Goal: Task Accomplishment & Management: Use online tool/utility

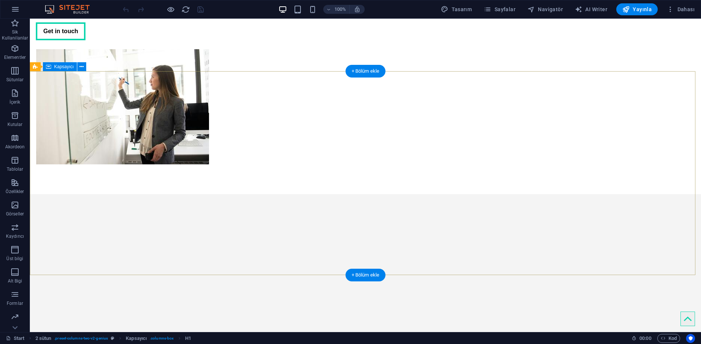
scroll to position [149, 0]
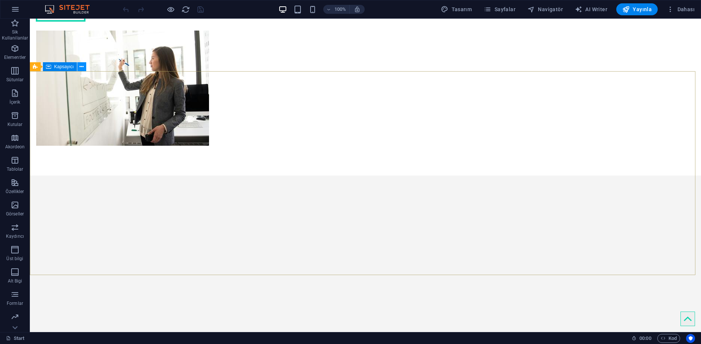
click at [81, 66] on icon at bounding box center [81, 67] width 4 height 8
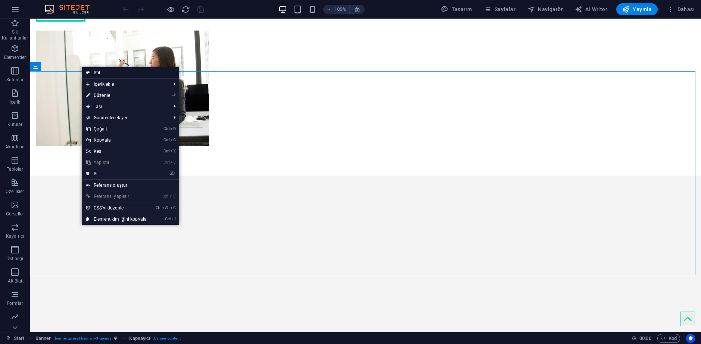
click at [102, 71] on link "Stil" at bounding box center [130, 72] width 97 height 11
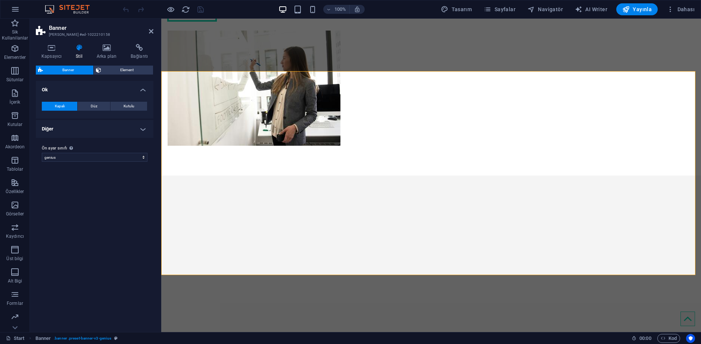
click at [154, 31] on aside "Banner Ön ayar #ed-1022210158 Kapsayıcı Stil Arka plan Bağlantı Boyut Yükseklik…" at bounding box center [95, 176] width 131 height 314
click at [152, 31] on icon at bounding box center [151, 31] width 4 height 6
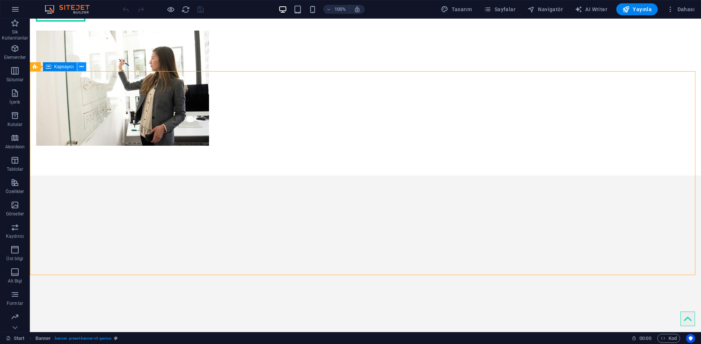
click at [81, 66] on icon at bounding box center [81, 67] width 4 height 8
click at [64, 70] on div "Kapsayıcı" at bounding box center [60, 66] width 34 height 9
click at [65, 67] on span "Kapsayıcı" at bounding box center [64, 67] width 20 height 4
select select "px"
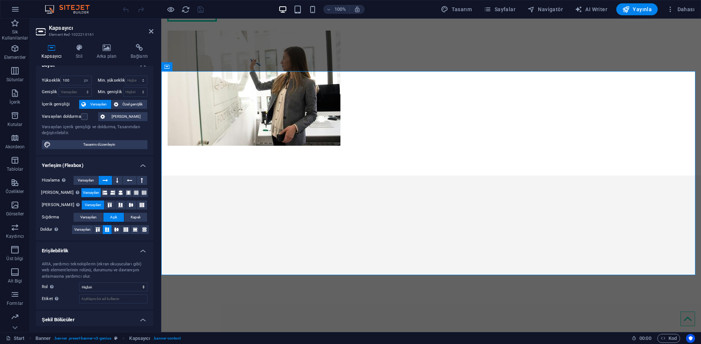
scroll to position [0, 0]
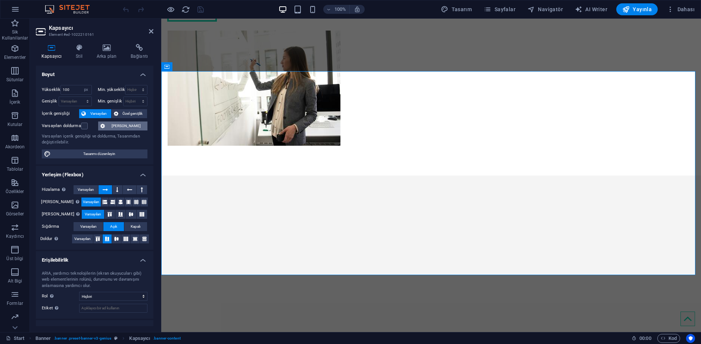
click at [120, 127] on span "[PERSON_NAME]" at bounding box center [126, 126] width 38 height 9
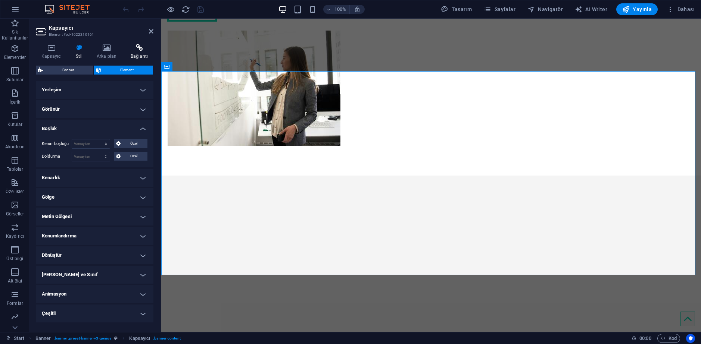
click at [137, 52] on h4 "Bağlantı" at bounding box center [139, 52] width 28 height 16
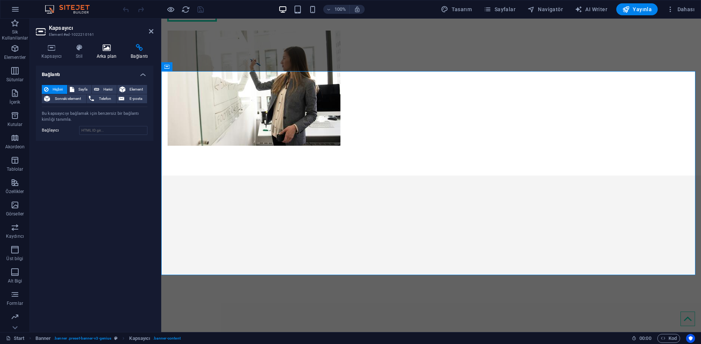
click at [115, 50] on icon at bounding box center [106, 47] width 31 height 7
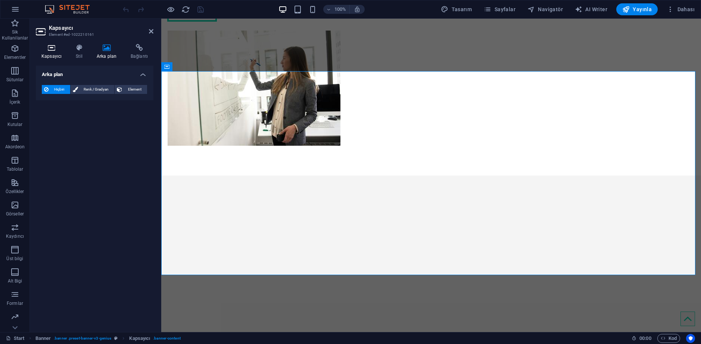
click at [47, 50] on icon at bounding box center [51, 47] width 31 height 7
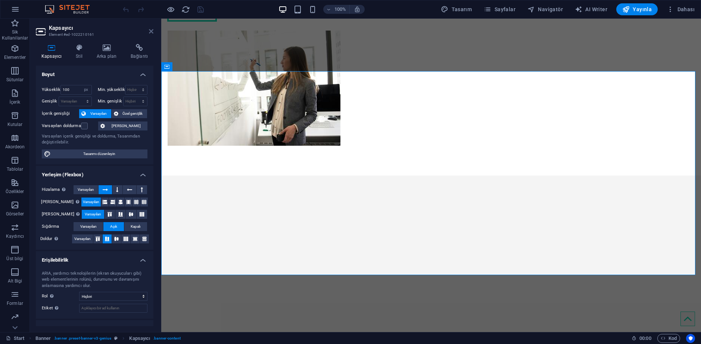
drag, startPoint x: 152, startPoint y: 33, endPoint x: 122, endPoint y: 15, distance: 34.8
click at [152, 33] on icon at bounding box center [151, 31] width 4 height 6
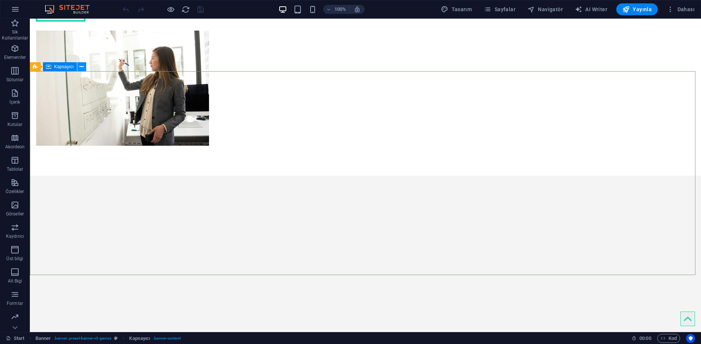
click at [81, 66] on icon at bounding box center [81, 67] width 4 height 8
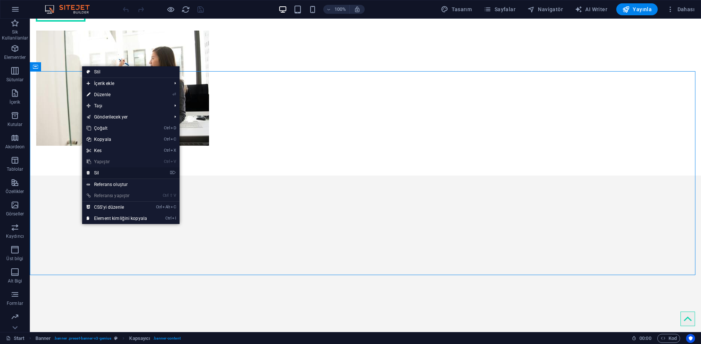
click at [99, 172] on link "⌦ Sil" at bounding box center [116, 173] width 69 height 11
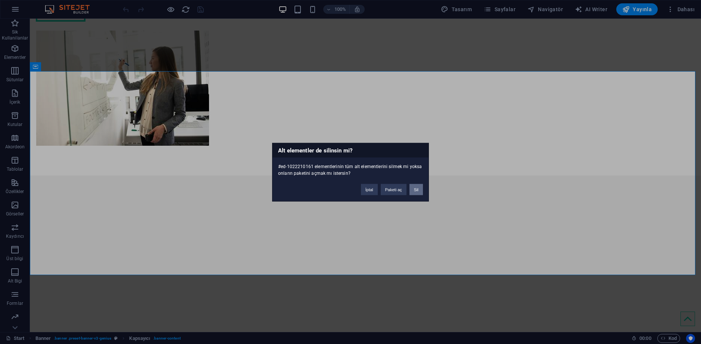
click at [415, 188] on button "Sil" at bounding box center [415, 189] width 13 height 11
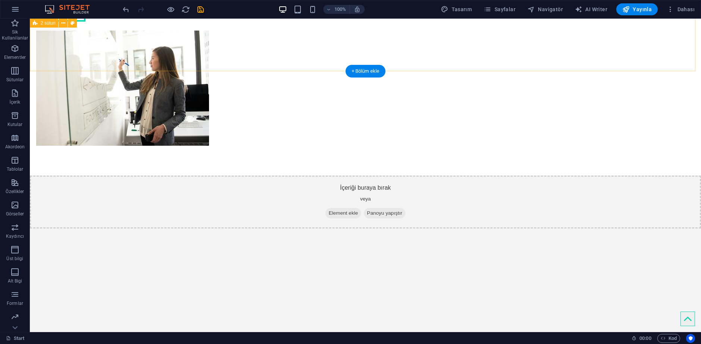
click at [143, 55] on div "We turn your ideas into reality Get in touch" at bounding box center [365, 42] width 671 height 268
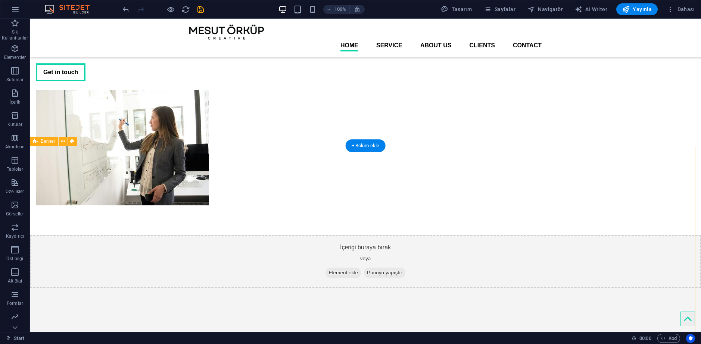
scroll to position [75, 0]
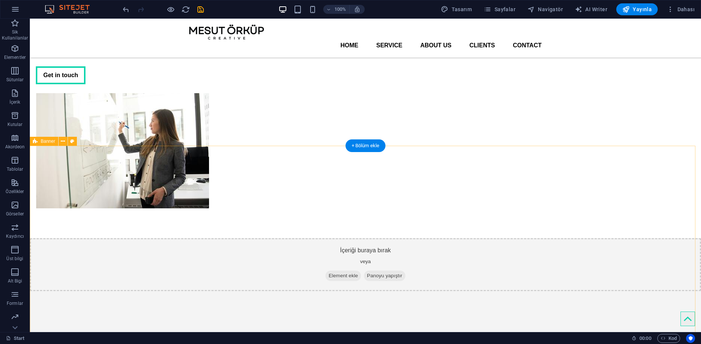
click at [377, 238] on div "İçeriği buraya bırak veya Element ekle Panoyu yapıştır" at bounding box center [365, 340] width 671 height 204
click at [63, 141] on icon at bounding box center [63, 142] width 4 height 8
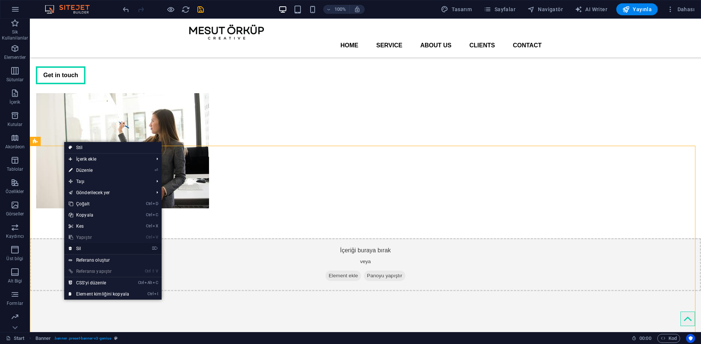
click at [84, 246] on link "⌦ Sil" at bounding box center [98, 248] width 69 height 11
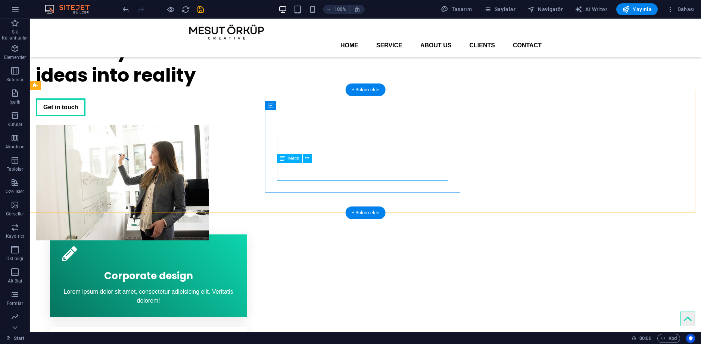
scroll to position [0, 0]
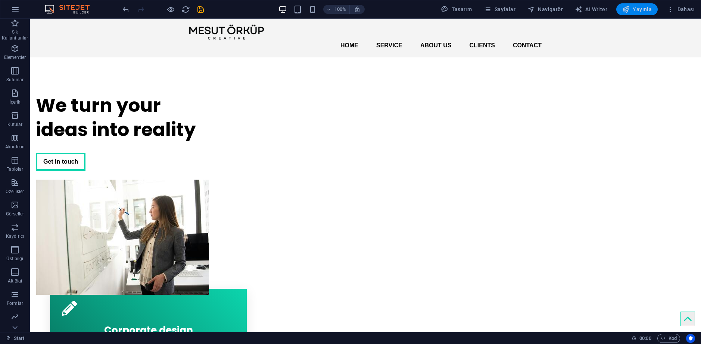
click at [644, 8] on span "Yayınla" at bounding box center [636, 9] width 29 height 7
checkbox input "false"
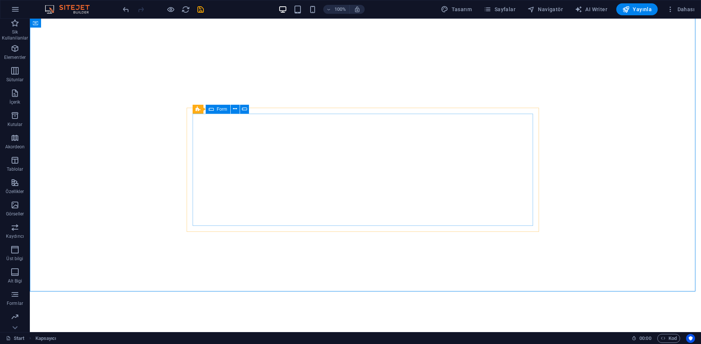
click at [219, 109] on span "Form" at bounding box center [222, 109] width 10 height 4
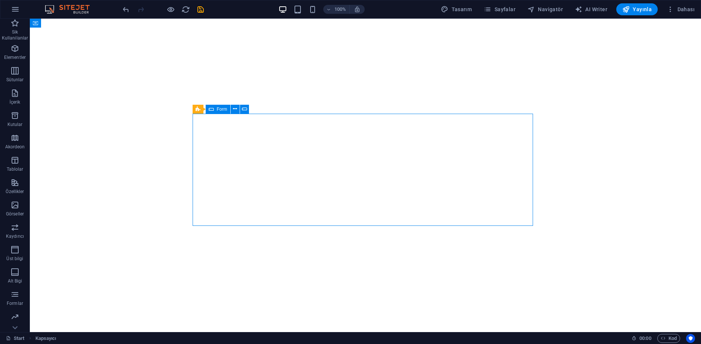
click at [219, 109] on span "Form" at bounding box center [222, 109] width 10 height 4
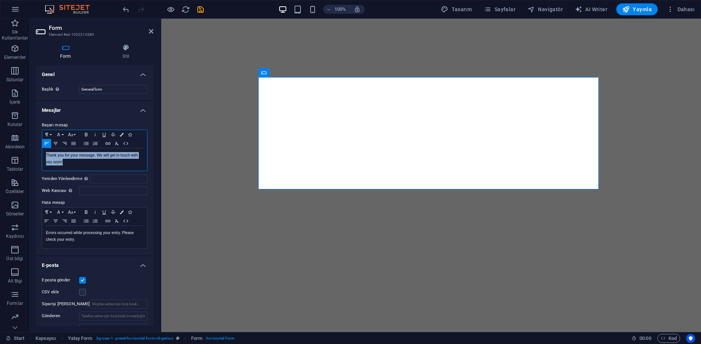
drag, startPoint x: 100, startPoint y: 162, endPoint x: 35, endPoint y: 146, distance: 67.2
click at [35, 146] on div "Form Stil Genel Başlık Form için bir ad tanımla. General form Mesajlar Başarı m…" at bounding box center [94, 185] width 129 height 294
click at [92, 163] on p "Thank you for your message. We will get in touch with you soon!" at bounding box center [94, 158] width 97 height 13
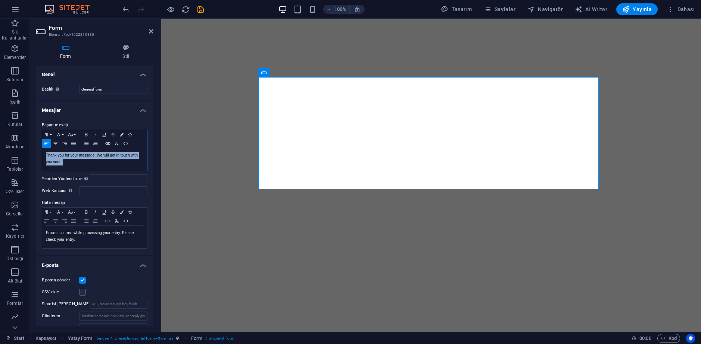
click at [92, 163] on p "Thank you for your message. We will get in touch with you soon!" at bounding box center [94, 158] width 97 height 13
copy p "Thank you for your message. We will get in touch with you soon!"
click at [84, 233] on p "Errors occurred while processing your entry. Please check your entry." at bounding box center [94, 236] width 97 height 13
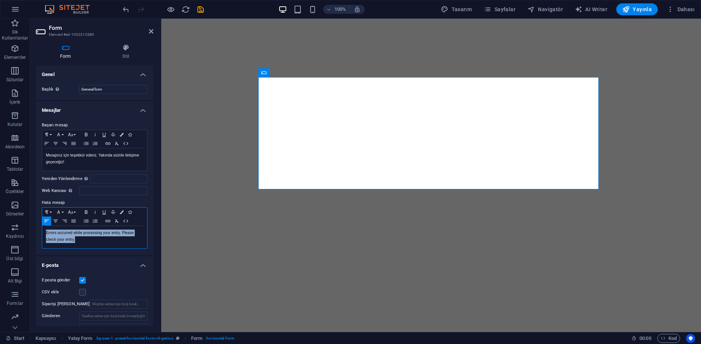
click at [84, 233] on p "Errors occurred while processing your entry. Please check your entry." at bounding box center [94, 236] width 97 height 13
copy p "Errors occurred while processing your entry. Please check your entry."
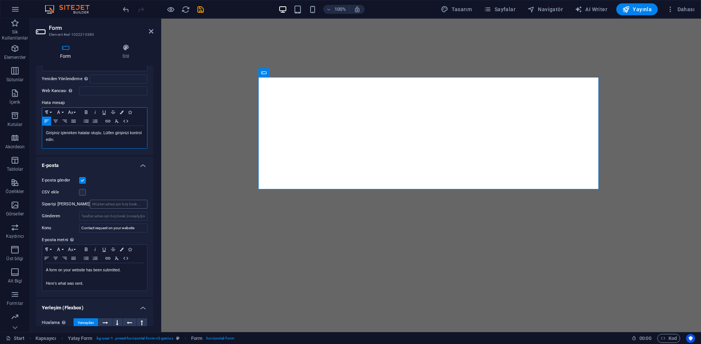
scroll to position [112, 0]
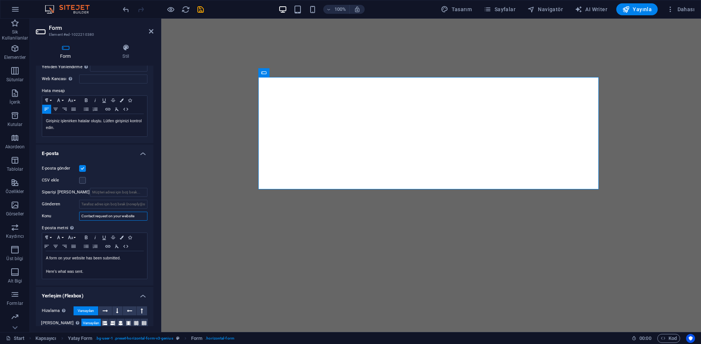
click at [129, 216] on input "Contact request on your website" at bounding box center [113, 216] width 68 height 9
paste input "Web sitenizde iletişim talebi"
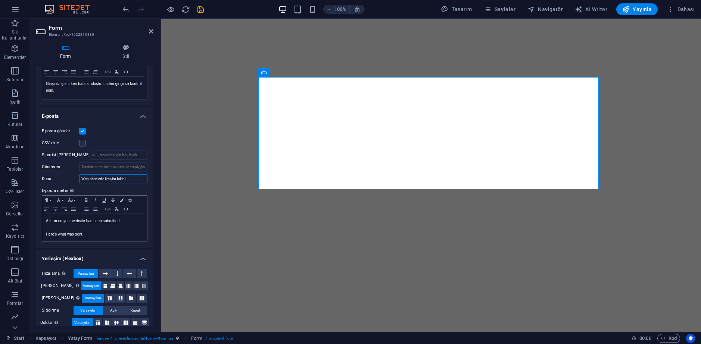
type input "Web sitenizde iletişim talebi"
click at [96, 232] on p "Here's what was sent." at bounding box center [94, 234] width 97 height 7
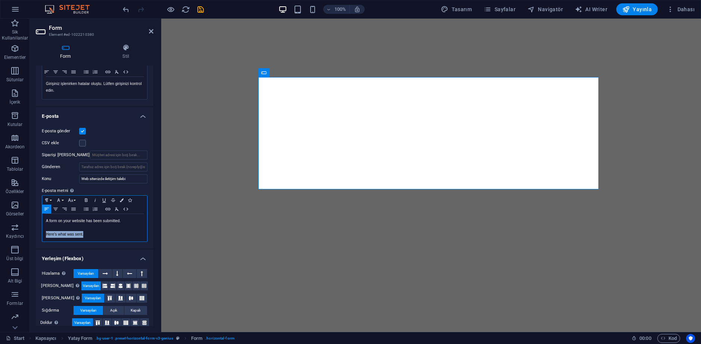
click at [96, 232] on p "Here's what was sent." at bounding box center [94, 234] width 97 height 7
click at [104, 234] on p "Here's what was sent." at bounding box center [94, 234] width 97 height 7
drag, startPoint x: 107, startPoint y: 235, endPoint x: 24, endPoint y: 210, distance: 86.9
click at [24, 210] on section "Sik Kullanilanlar Elementler Sütunlar İçerik Kutular Akordeon Tablolar Özellikl…" at bounding box center [350, 176] width 701 height 314
copy div "A form on your website has been submitted. Here's what was sent."
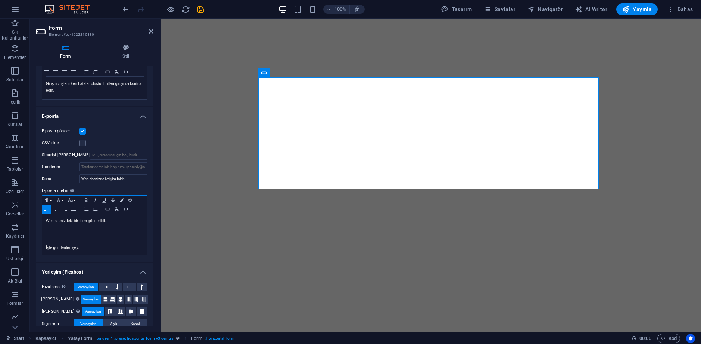
scroll to position [0, 0]
click at [106, 233] on p at bounding box center [94, 234] width 97 height 7
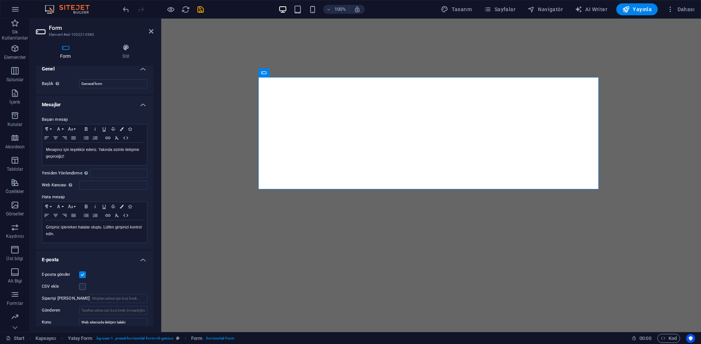
scroll to position [0, 0]
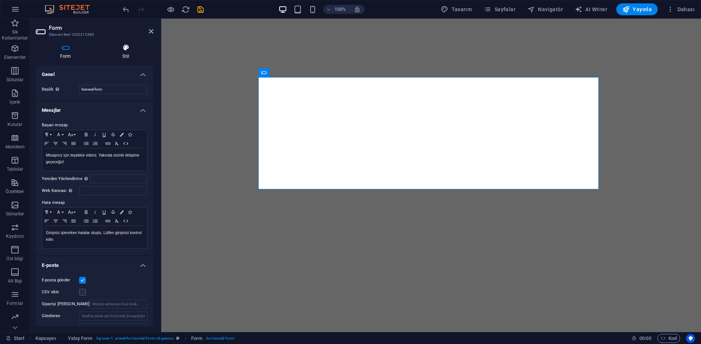
click at [119, 51] on icon at bounding box center [126, 47] width 55 height 7
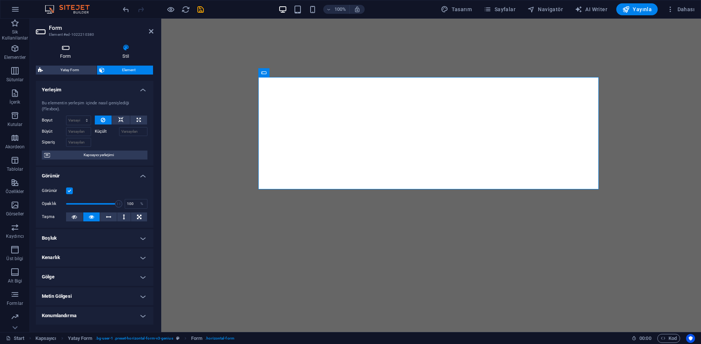
click at [73, 51] on h4 "Form" at bounding box center [67, 52] width 63 height 16
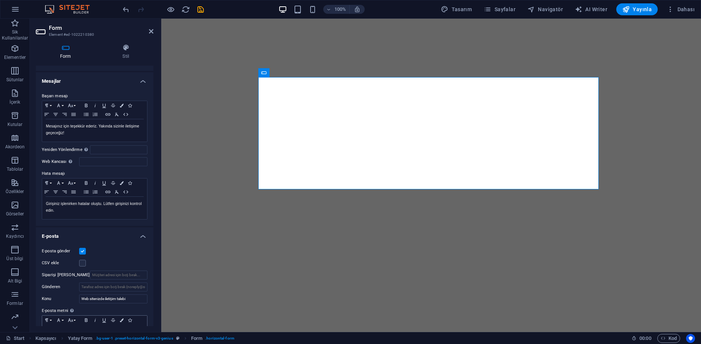
scroll to position [163, 0]
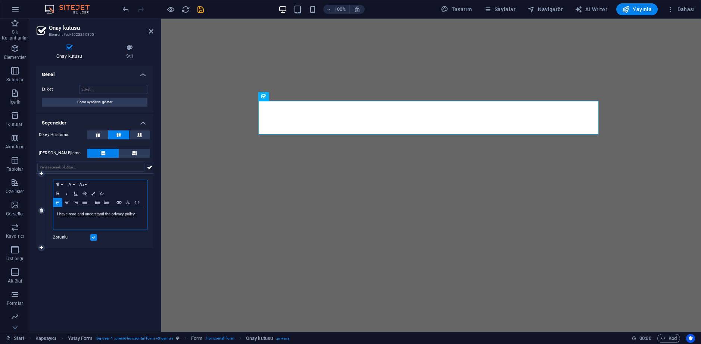
click at [140, 213] on p "I have read and understand the privacy policy." at bounding box center [100, 214] width 86 height 7
drag, startPoint x: 139, startPoint y: 213, endPoint x: 51, endPoint y: 211, distance: 88.5
click at [51, 211] on div "Paragraph Format Normal Heading 1 Heading 2 Heading 3 Heading 4 Heading 5 Headi…" at bounding box center [100, 211] width 106 height 74
copy link "I have read and understand the privacy policy."
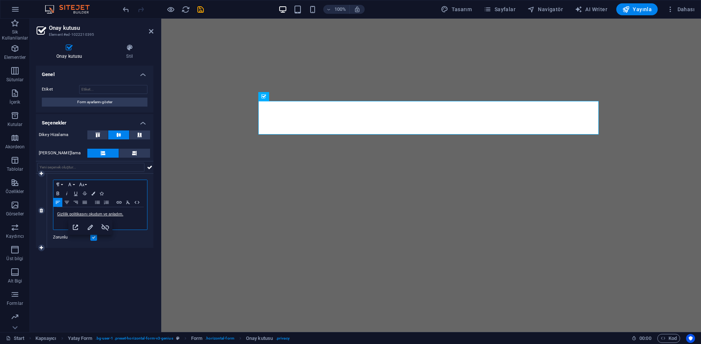
click at [57, 214] on div "Gizlilik politikasını okudum ve anladım." at bounding box center [100, 218] width 94 height 22
click at [128, 250] on div "Genel Etiket Form ayarlarını göster Seçenekler Dikey Hizalama Yatay Hizalama 1 …" at bounding box center [95, 196] width 118 height 261
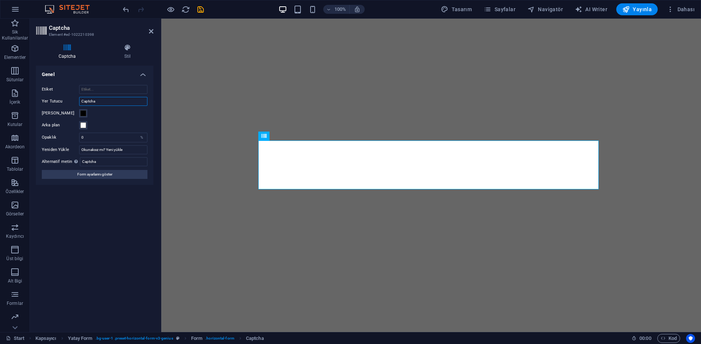
click at [95, 103] on input "Captcha" at bounding box center [113, 101] width 68 height 9
click at [114, 161] on input "Captcha" at bounding box center [114, 161] width 68 height 9
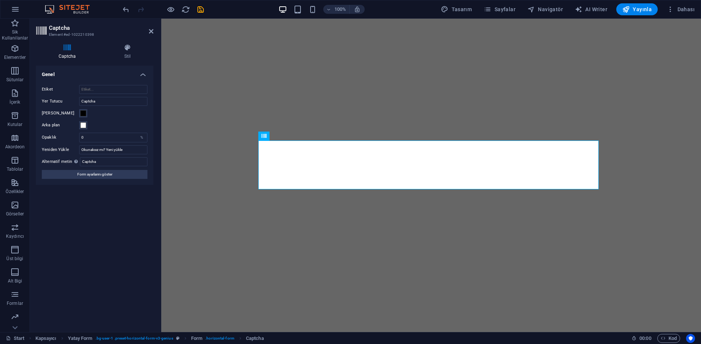
click at [74, 197] on div "Turnstile Cloudfare Turnstile, erişilebilir captcha sunan üçüncü taraf bir ente…" at bounding box center [95, 196] width 118 height 261
click at [94, 178] on span "Form ayarlarını göster" at bounding box center [94, 174] width 35 height 9
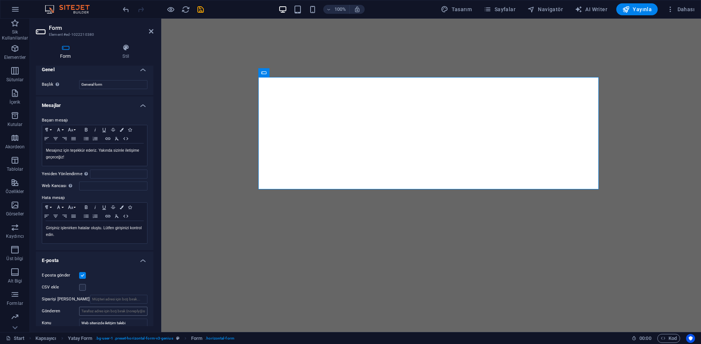
scroll to position [0, 0]
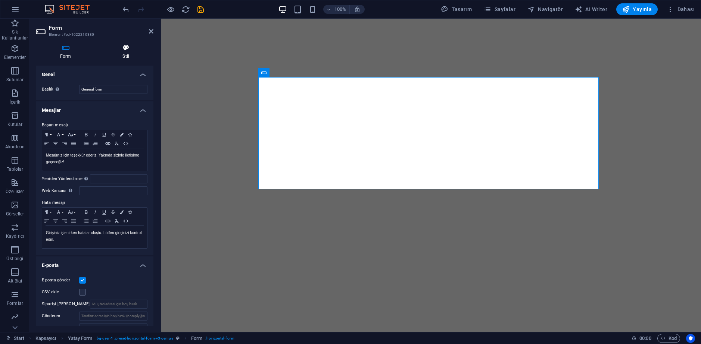
click at [126, 50] on icon at bounding box center [126, 47] width 55 height 7
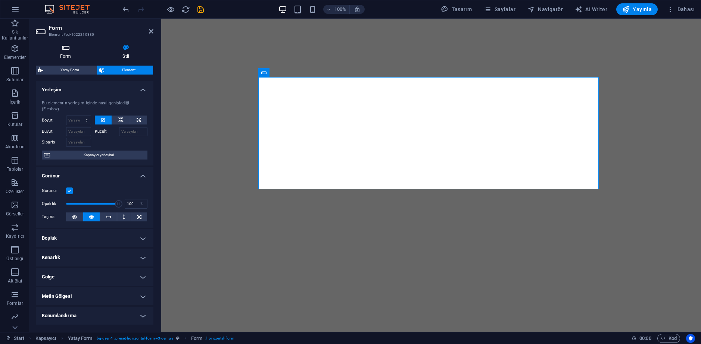
click at [73, 45] on icon at bounding box center [66, 47] width 60 height 7
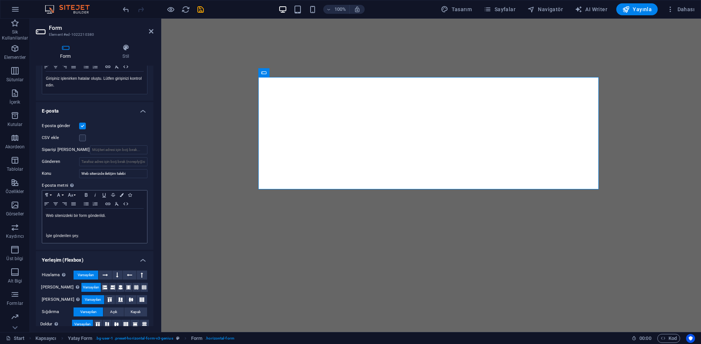
scroll to position [163, 0]
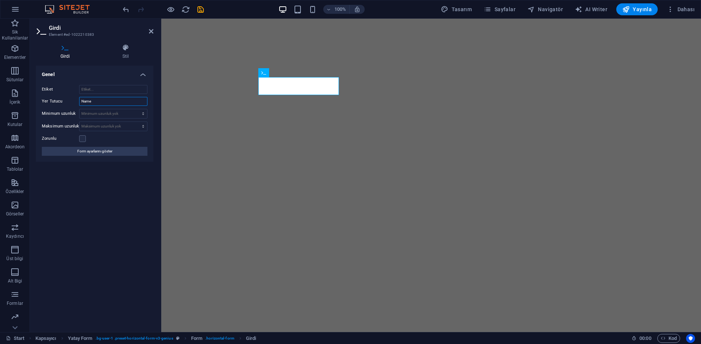
click at [95, 101] on input "Name" at bounding box center [113, 101] width 68 height 9
paste input "İsim"
type input "İsim"
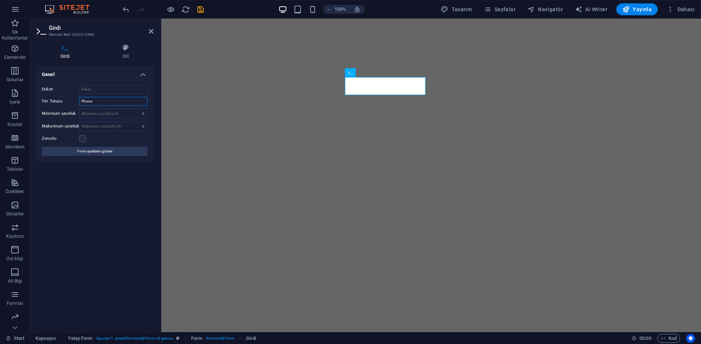
click at [106, 103] on input "Phone" at bounding box center [113, 101] width 68 height 9
drag, startPoint x: 106, startPoint y: 103, endPoint x: 103, endPoint y: 108, distance: 5.4
click at [104, 105] on input "Phone" at bounding box center [113, 101] width 68 height 9
paste input "Telefon"
type input "Telefon"
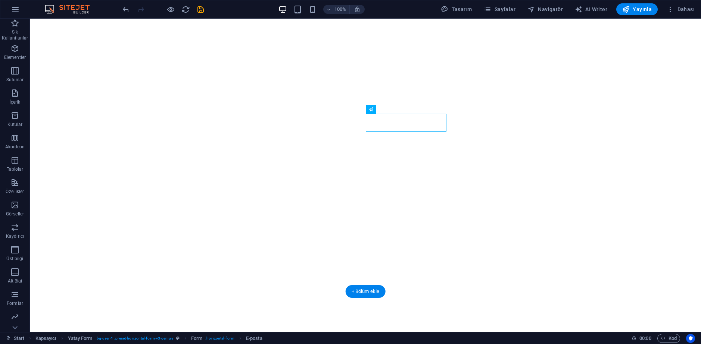
select select "rem"
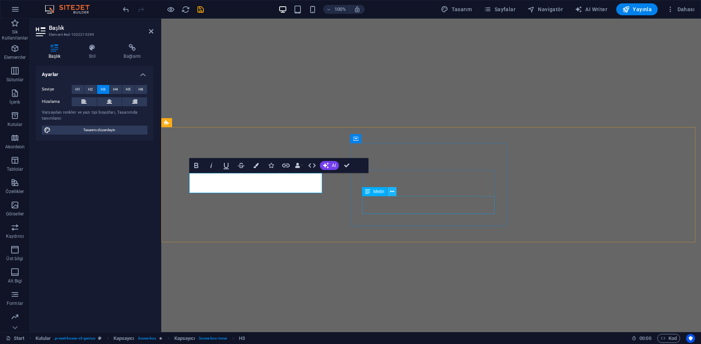
click at [391, 195] on icon at bounding box center [392, 192] width 4 height 8
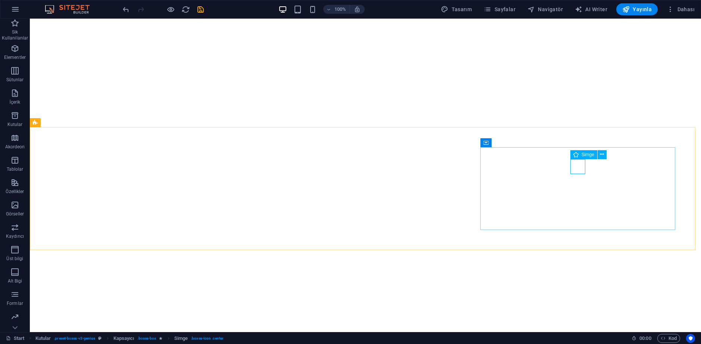
click at [586, 156] on span "Simge" at bounding box center [587, 155] width 13 height 4
select select "xMidYMid"
select select "px"
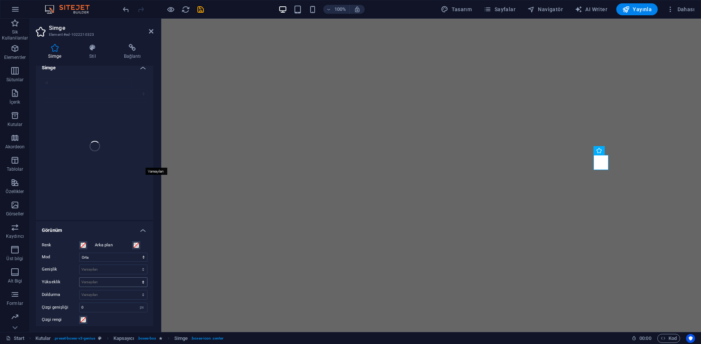
scroll to position [0, 0]
click at [99, 90] on div "ui" at bounding box center [95, 153] width 118 height 148
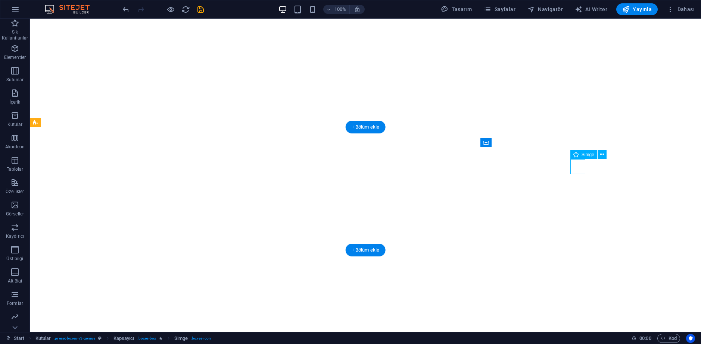
select select "xMidYMid"
select select "px"
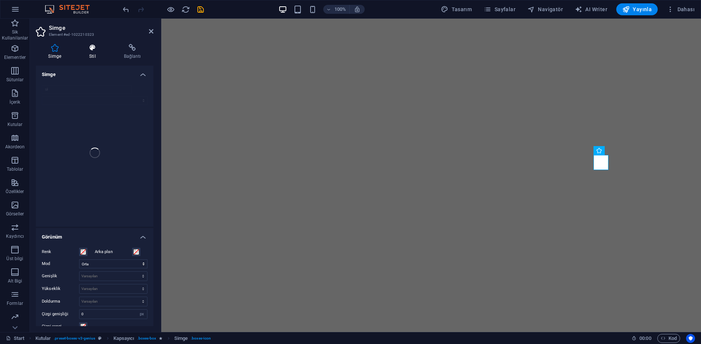
click at [98, 53] on h4 "Stil" at bounding box center [94, 52] width 35 height 16
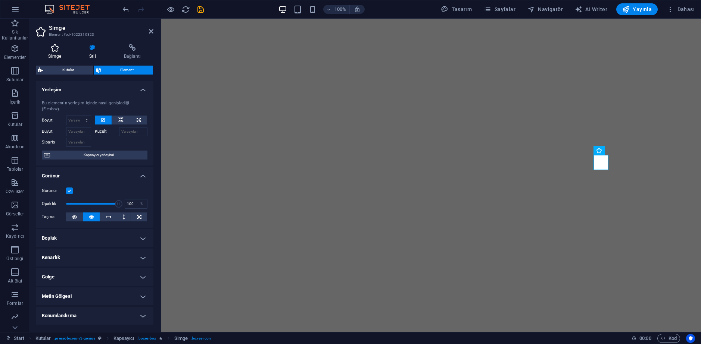
click at [54, 51] on icon at bounding box center [55, 47] width 38 height 7
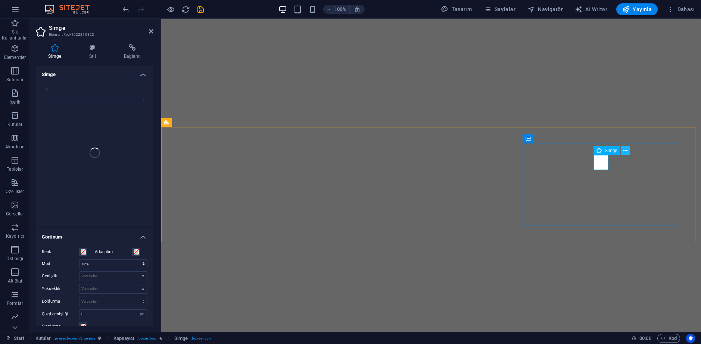
click at [621, 150] on button at bounding box center [625, 150] width 9 height 9
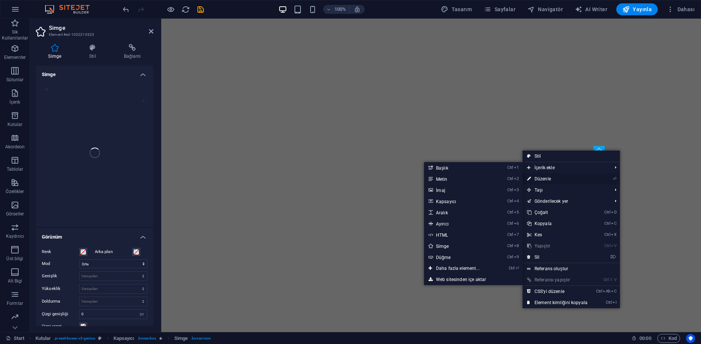
click at [565, 177] on link "⏎ Düzenle" at bounding box center [556, 179] width 69 height 11
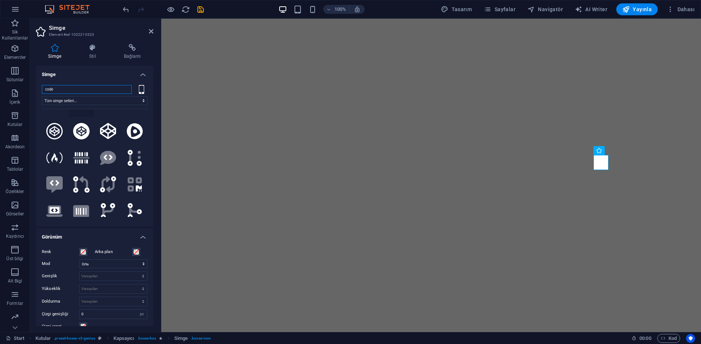
scroll to position [112, 0]
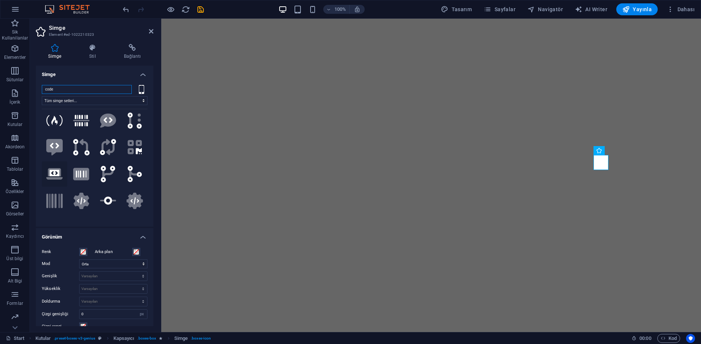
type input "code"
click at [53, 170] on icon at bounding box center [55, 173] width 10 height 7
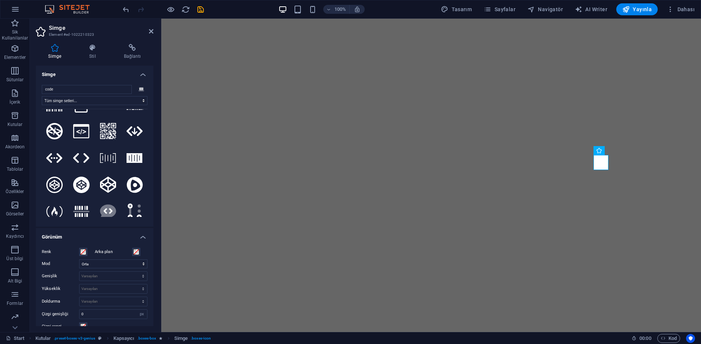
scroll to position [0, 0]
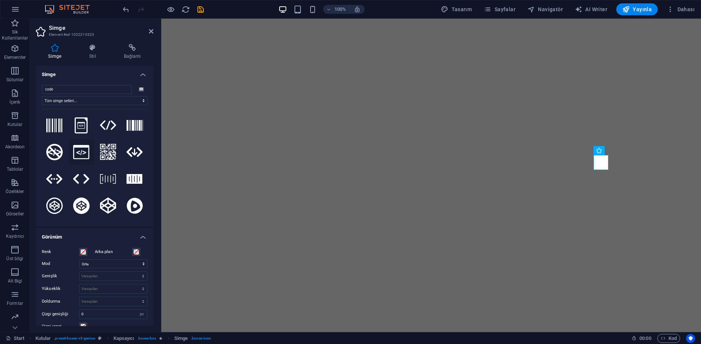
click at [84, 152] on icon at bounding box center [81, 152] width 16 height 15
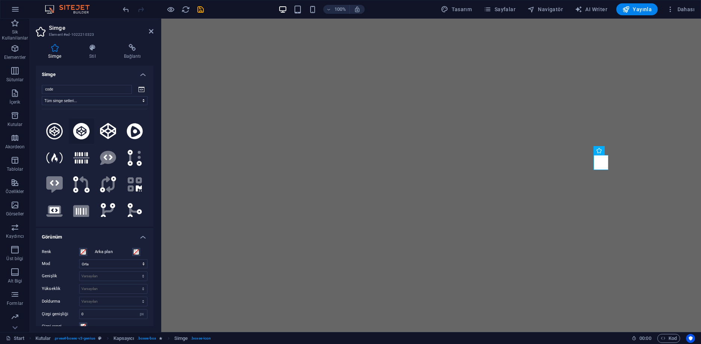
scroll to position [112, 0]
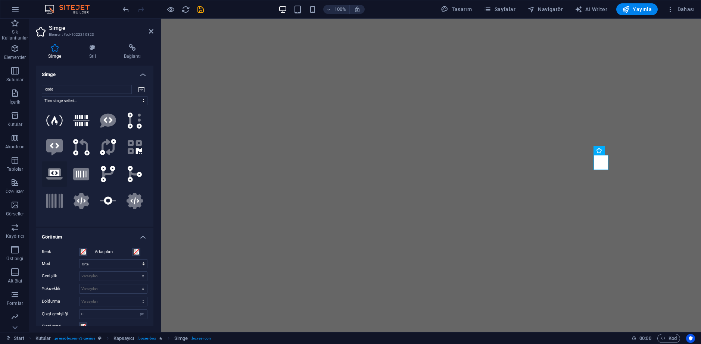
click at [57, 169] on icon at bounding box center [54, 175] width 16 height 12
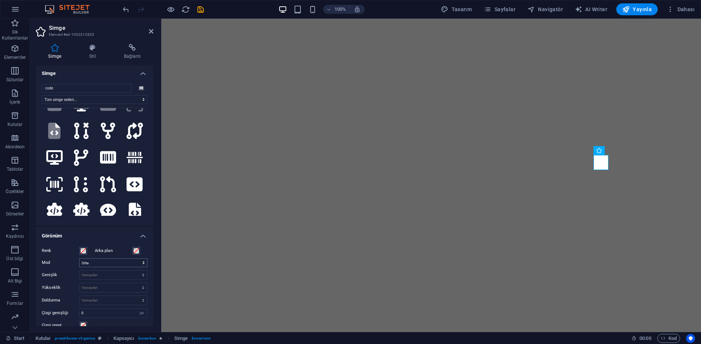
scroll to position [0, 0]
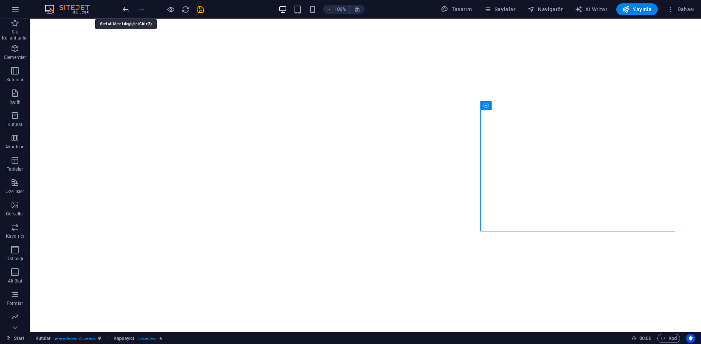
click at [126, 6] on icon "undo" at bounding box center [126, 9] width 9 height 9
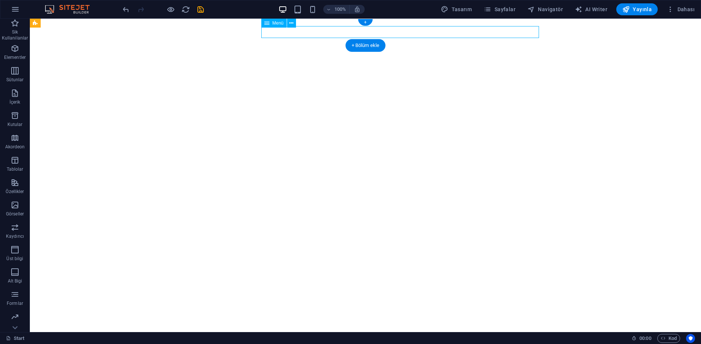
select select
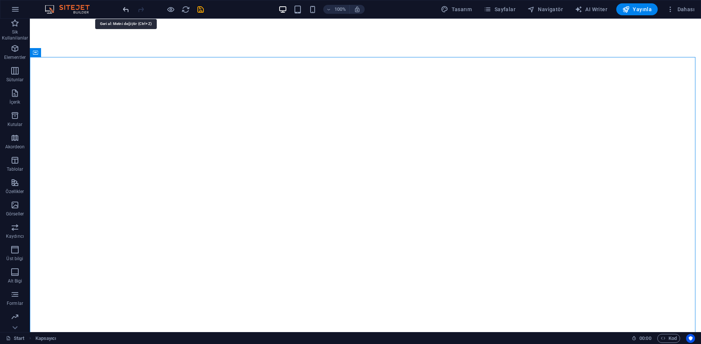
click at [123, 6] on icon "undo" at bounding box center [126, 9] width 9 height 9
click at [140, 9] on icon "redo" at bounding box center [141, 9] width 9 height 9
click at [644, 7] on span "Yayınla" at bounding box center [636, 9] width 29 height 7
